Goal: Transaction & Acquisition: Obtain resource

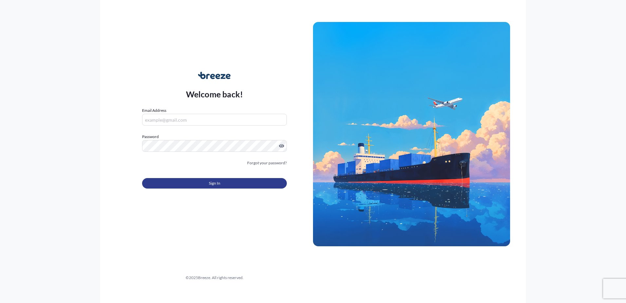
type input "[PERSON_NAME][EMAIL_ADDRESS][PERSON_NAME][DOMAIN_NAME]"
click at [190, 179] on button "Sign In" at bounding box center [214, 183] width 145 height 10
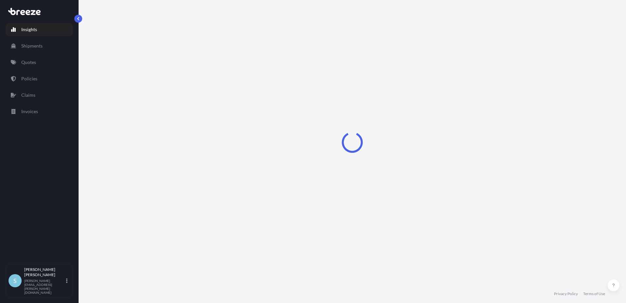
select select "2025"
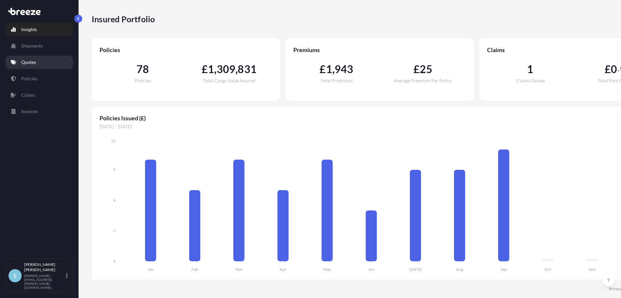
click at [30, 62] on p "Quotes" at bounding box center [28, 62] width 15 height 7
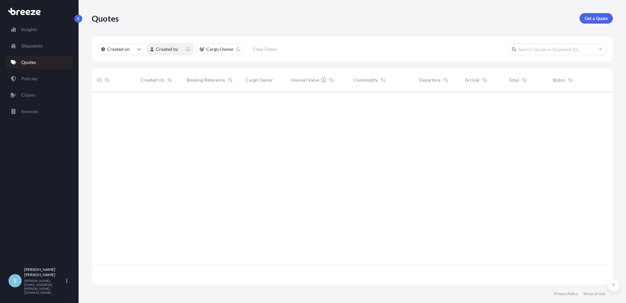
scroll to position [191, 516]
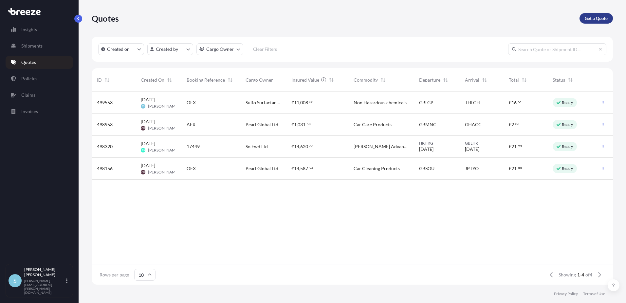
click at [585, 15] on p "Get a Quote" at bounding box center [596, 18] width 23 height 7
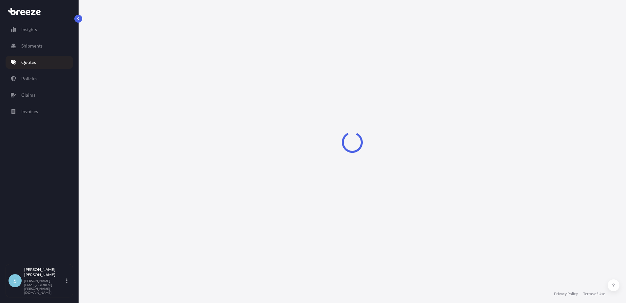
select select "Sea"
select select "1"
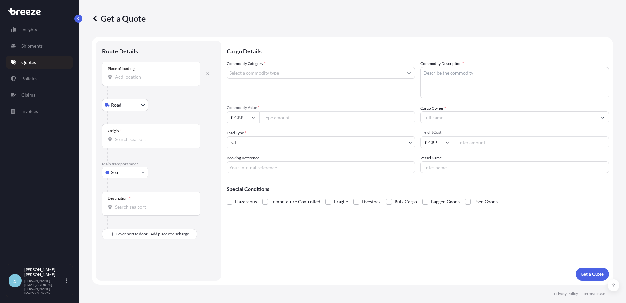
click at [157, 74] on input "Place of loading" at bounding box center [153, 77] width 77 height 7
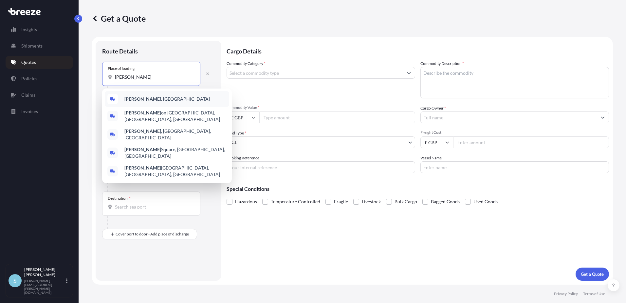
type input "[PERSON_NAME]"
click at [212, 50] on div "Route Details" at bounding box center [158, 54] width 113 height 14
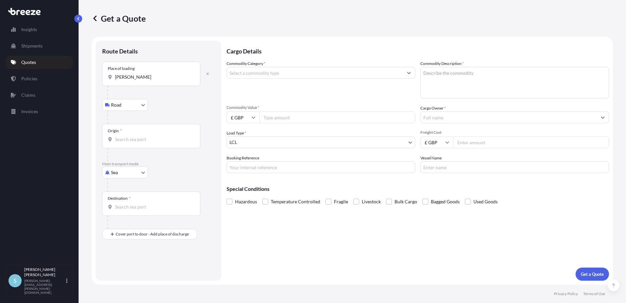
click at [144, 138] on input "Origin *" at bounding box center [153, 139] width 77 height 7
type input "GBLIV / LPL - [GEOGRAPHIC_DATA], [GEOGRAPHIC_DATA]"
click at [123, 206] on div "Destination *" at bounding box center [151, 206] width 98 height 24
click at [123, 206] on input "Destination *" at bounding box center [153, 209] width 77 height 7
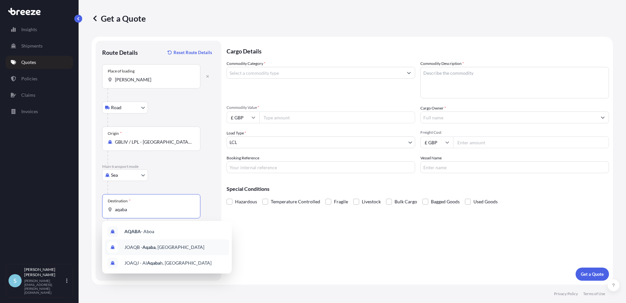
click at [140, 244] on span "JOAQB - Aqaba , [GEOGRAPHIC_DATA]" at bounding box center [164, 247] width 80 height 7
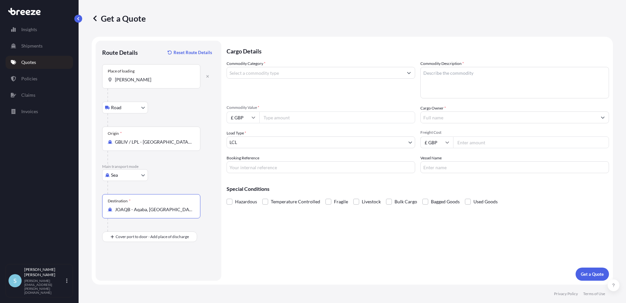
type input "JOAQB - Aqaba, [GEOGRAPHIC_DATA]"
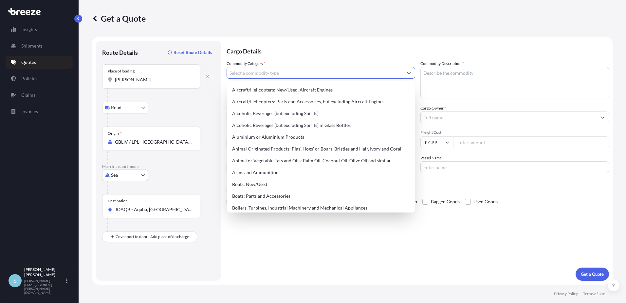
click at [278, 71] on input "Commodity Category *" at bounding box center [315, 73] width 176 height 12
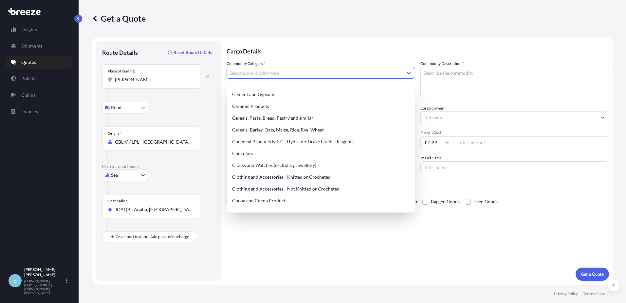
scroll to position [164, 0]
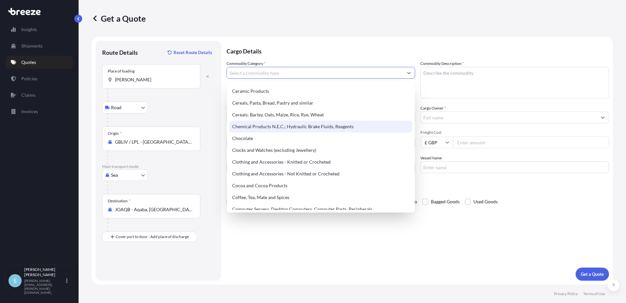
click at [266, 124] on div "Chemical Products N.E.C.; Hydraulic Brake Fluids, Reagents" at bounding box center [321, 126] width 183 height 12
type input "Chemical Products N.E.C.; Hydraulic Brake Fluids, Reagents"
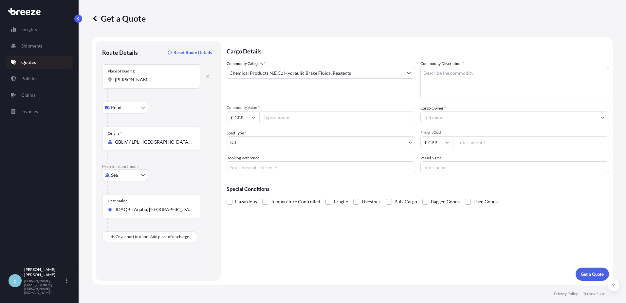
click at [284, 115] on input "Commodity Value *" at bounding box center [337, 117] width 156 height 12
click at [277, 117] on input "Commodity Value *" at bounding box center [337, 117] width 156 height 12
type input "35000"
click at [441, 73] on textarea "Commodity Description *" at bounding box center [514, 82] width 189 height 31
click at [437, 75] on textarea "Commodity Description *" at bounding box center [514, 82] width 189 height 31
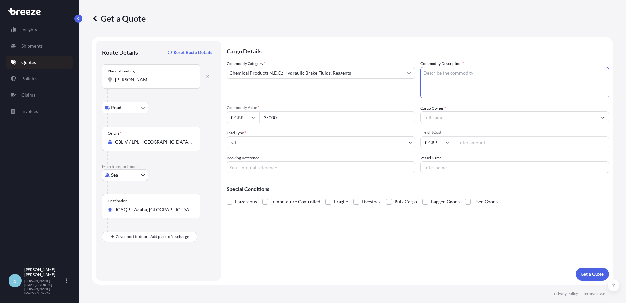
paste textarea "ARE THE GOODS HAZARDOUS? IF SO, WHICH CLASS, PG & UN NUMBER HAZARDOUS PINE CONC…"
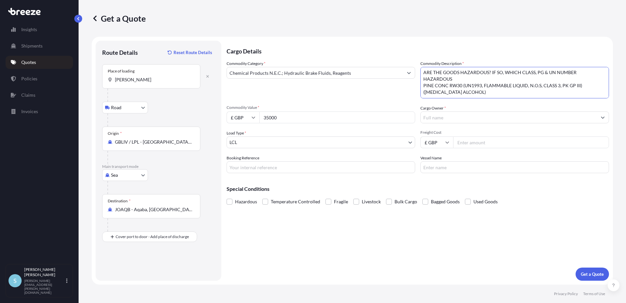
scroll to position [14, 0]
click at [460, 72] on textarea "ARE THE GOODS HAZARDOUS? IF SO, WHICH CLASS, PG & UN NUMBER HAZARDOUS PINE CONC…" at bounding box center [514, 82] width 189 height 31
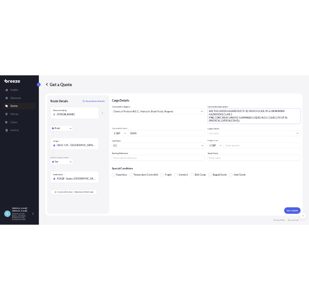
scroll to position [0, 0]
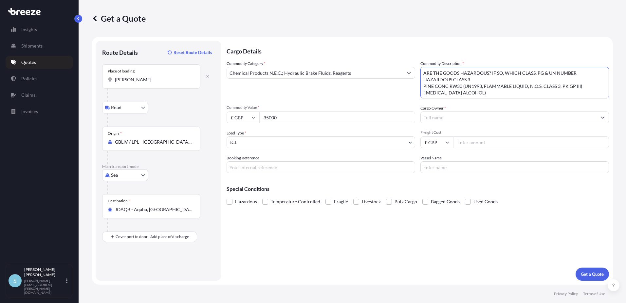
drag, startPoint x: 477, startPoint y: 71, endPoint x: 430, endPoint y: 70, distance: 47.2
click at [430, 70] on textarea "ARE THE GOODS HAZARDOUS? IF SO, WHICH CLASS, PG & UN NUMBER HAZARDOUS CLASS 3 P…" at bounding box center [514, 82] width 189 height 31
type textarea "PINE CONC RW30 (UN1993, FLAMMABLE LIQUID, N.O.S, CLASS 3, PK GP III)([MEDICAL_D…"
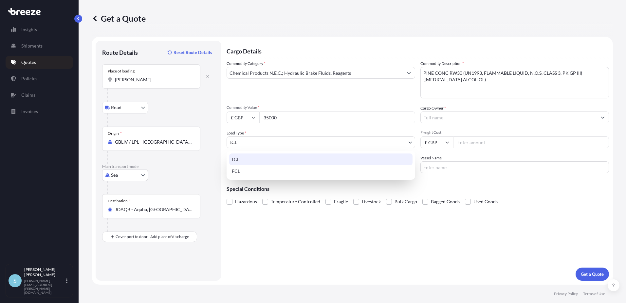
click at [329, 143] on body "Insights Shipments Quotes Policies Claims Invoices S [PERSON_NAME] [PERSON_NAME…" at bounding box center [313, 151] width 626 height 303
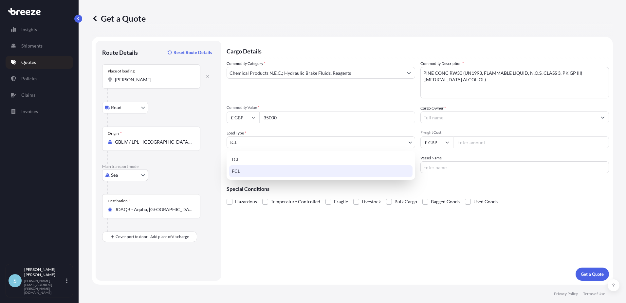
click at [269, 169] on div "FCL" at bounding box center [320, 171] width 183 height 12
select select "2"
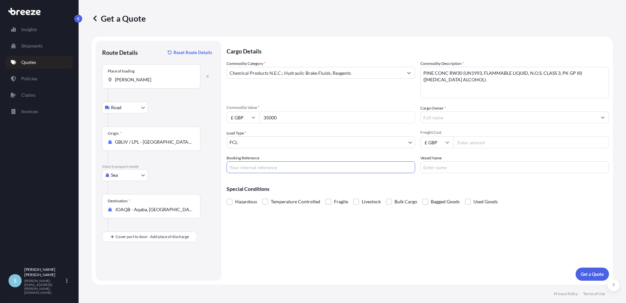
click at [266, 165] on input "Booking Reference" at bounding box center [321, 167] width 189 height 12
type input "o"
type input "OEX"
click at [468, 140] on input "Freight Cost" at bounding box center [531, 142] width 156 height 12
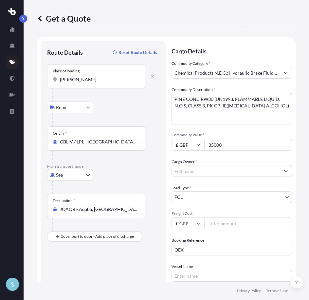
click at [233, 222] on input "Freight Cost" at bounding box center [248, 223] width 88 height 12
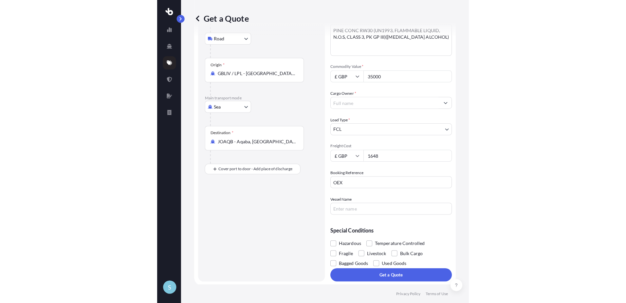
scroll to position [70, 0]
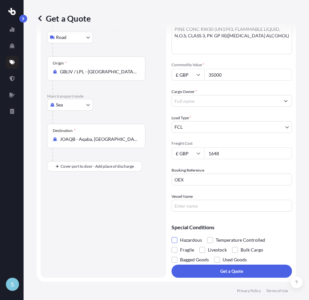
click at [175, 239] on span at bounding box center [175, 240] width 6 height 6
click at [172, 235] on input "Hazardous" at bounding box center [172, 235] width 0 height 0
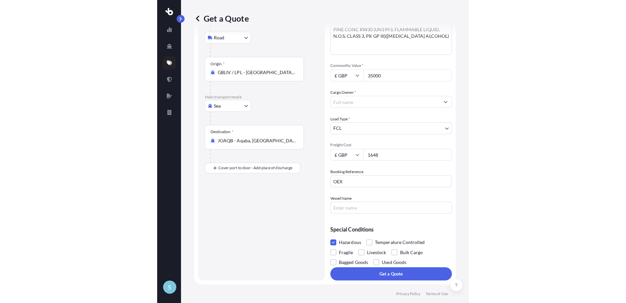
scroll to position [0, 0]
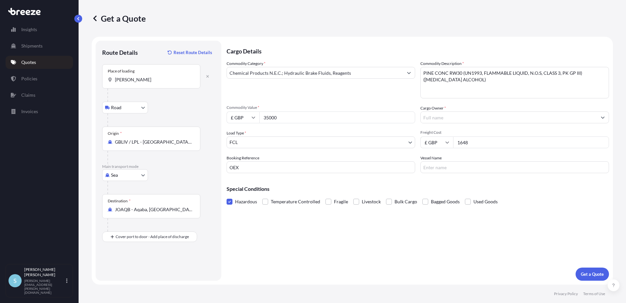
click at [467, 142] on input "1648" at bounding box center [531, 142] width 156 height 12
type input "1649"
click at [591, 272] on p "Get a Quote" at bounding box center [592, 273] width 23 height 7
click at [143, 83] on div "Place of loading [PERSON_NAME]" at bounding box center [151, 76] width 98 height 24
click at [143, 83] on input "[PERSON_NAME]" at bounding box center [153, 79] width 77 height 7
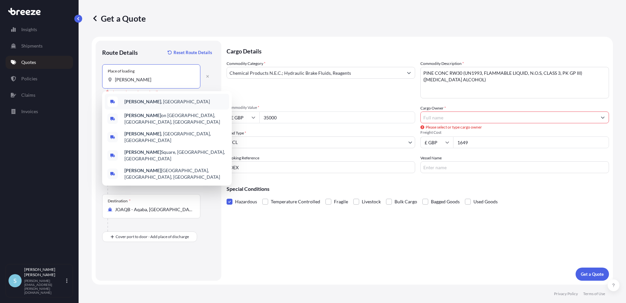
click at [141, 102] on b "[PERSON_NAME]" at bounding box center [142, 102] width 37 height 6
type input "[GEOGRAPHIC_DATA], [GEOGRAPHIC_DATA]"
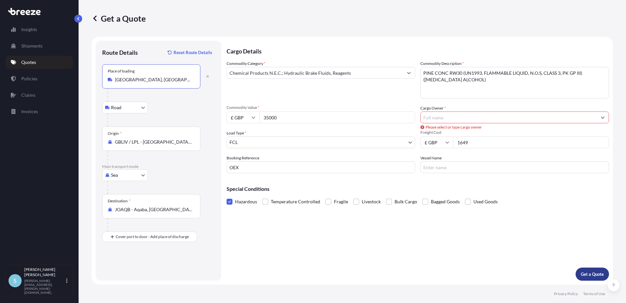
click at [587, 271] on p "Get a Quote" at bounding box center [592, 273] width 23 height 7
click at [438, 115] on input "Cargo Owner *" at bounding box center [509, 117] width 176 height 12
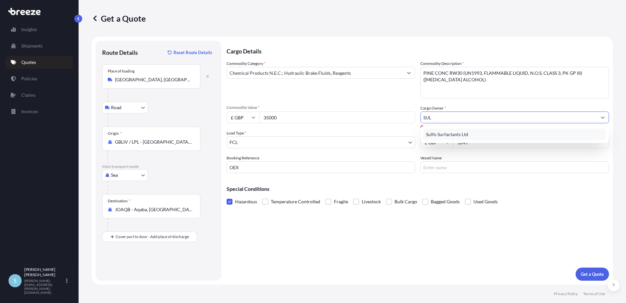
click at [454, 131] on span "Sulfo Surfactants Ltd" at bounding box center [447, 134] width 42 height 7
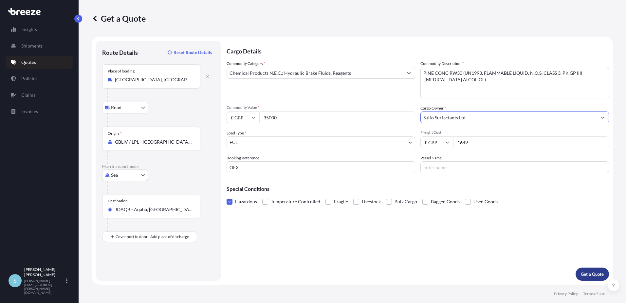
type input "Sulfo Surfactants Ltd"
click at [590, 275] on p "Get a Quote" at bounding box center [592, 273] width 23 height 7
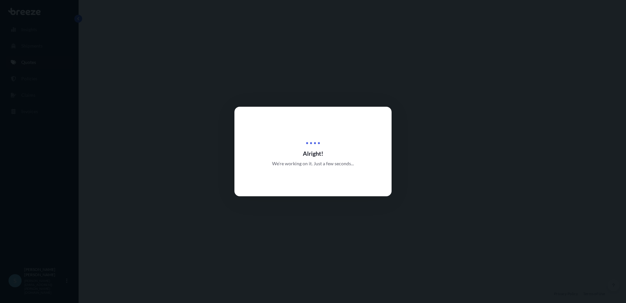
select select "Road"
select select "Sea"
select select "2"
